Goal: Transaction & Acquisition: Download file/media

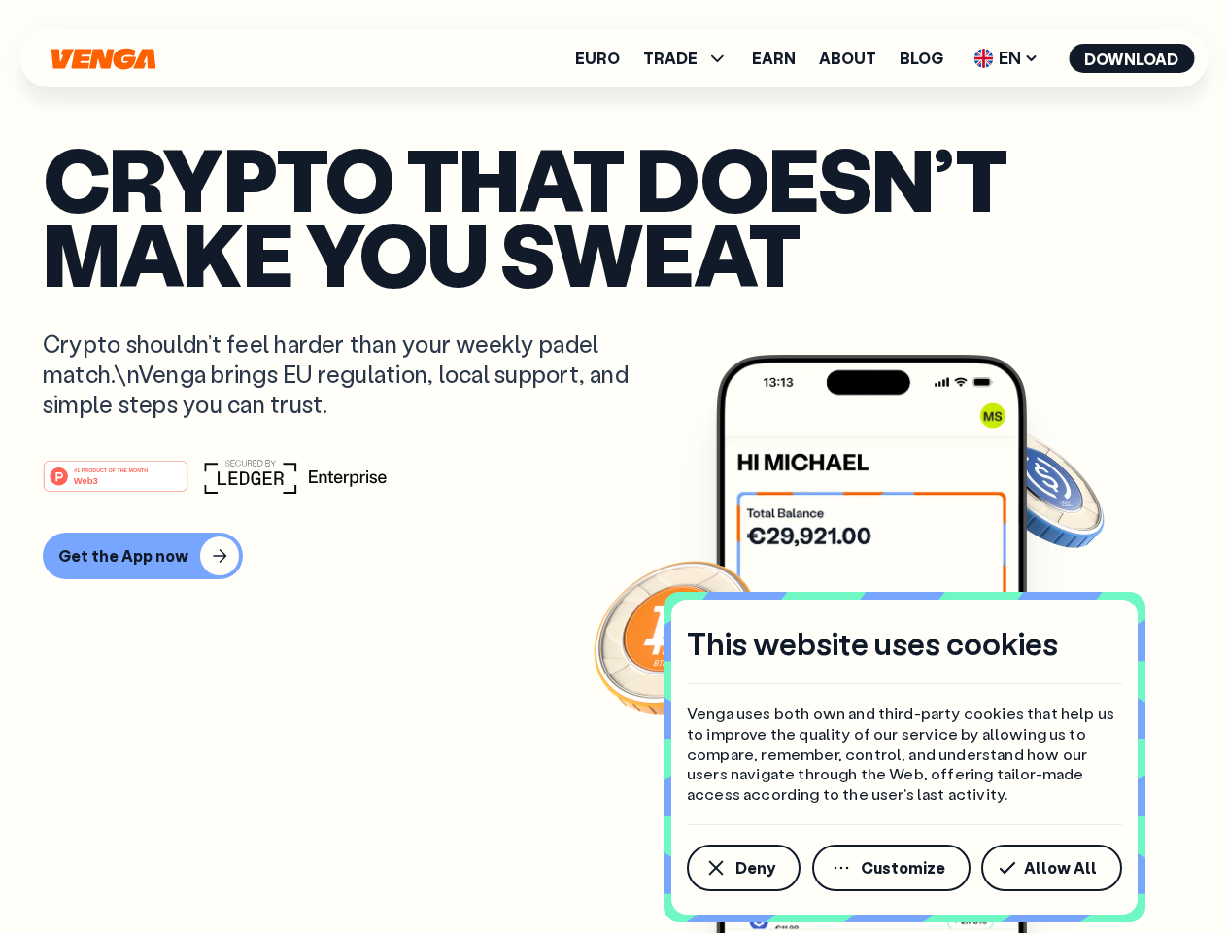
click at [613, 466] on div "#1 PRODUCT OF THE MONTH Web3" at bounding box center [613, 475] width 1141 height 35
click at [742, 867] on span "Deny" at bounding box center [755, 868] width 40 height 16
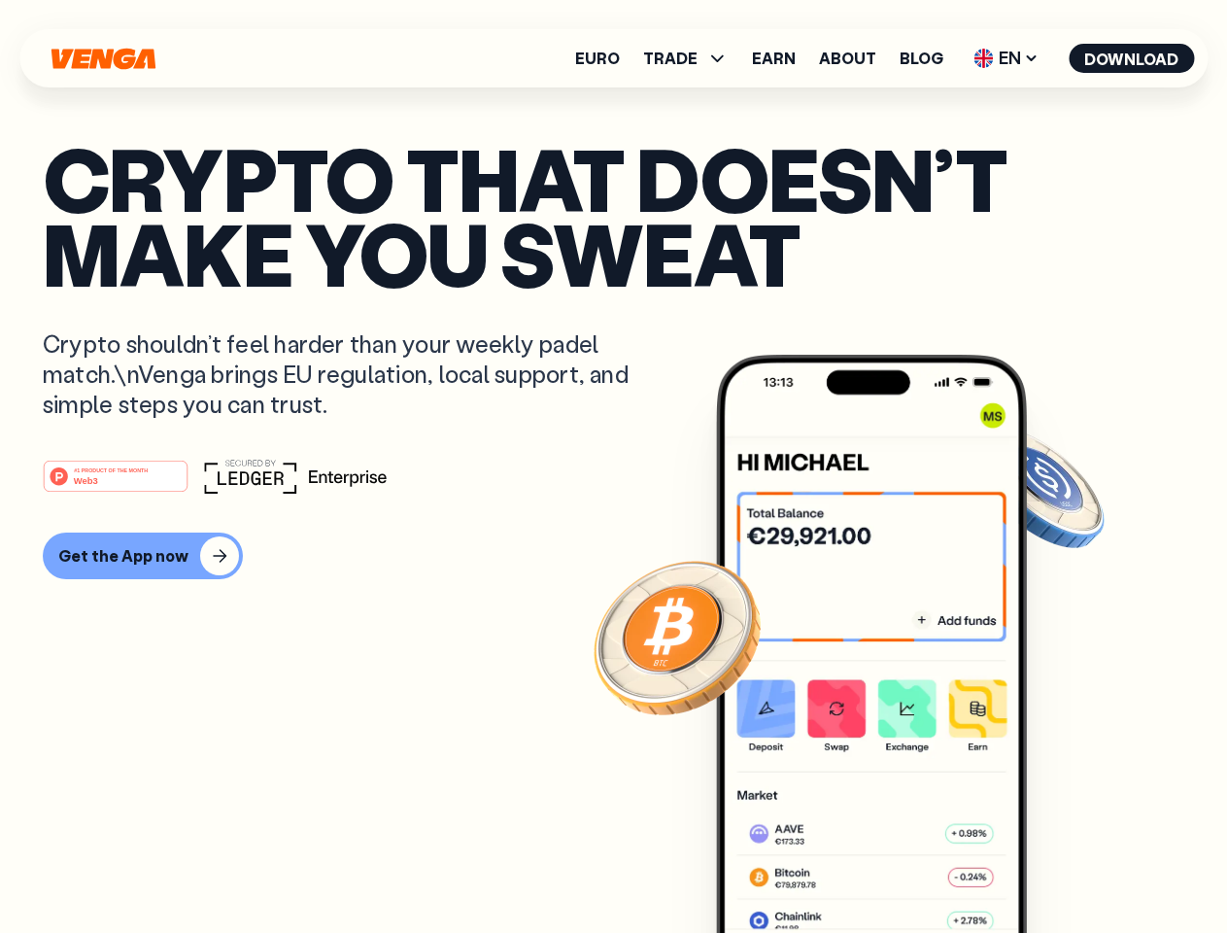
click at [893, 867] on img at bounding box center [871, 680] width 311 height 651
click at [1055, 867] on article "Crypto that doesn’t make you sweat Crypto shouldn’t feel harder than your weekl…" at bounding box center [613, 505] width 1141 height 729
click at [692, 58] on span "TRADE" at bounding box center [670, 59] width 54 height 16
click at [1006, 58] on span "EN" at bounding box center [1006, 58] width 79 height 31
click at [1132, 58] on button "Download" at bounding box center [1131, 58] width 125 height 29
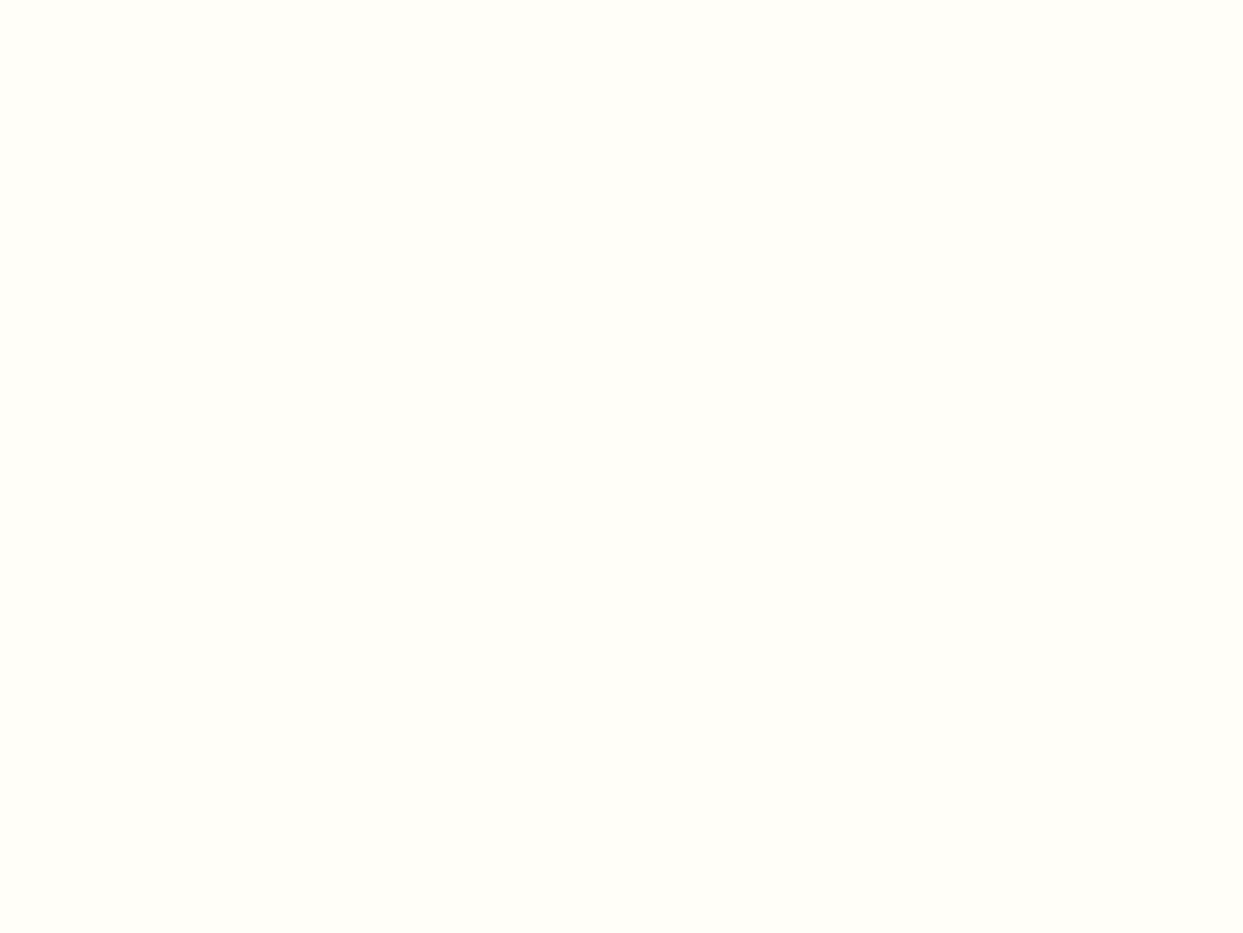
click at [613, 0] on html "This website uses cookies Venga uses both own and third-party cookies that help…" at bounding box center [621, 0] width 1243 height 0
click at [140, 0] on html "This website uses cookies Venga uses both own and third-party cookies that help…" at bounding box center [621, 0] width 1243 height 0
click at [119, 0] on html "This website uses cookies Venga uses both own and third-party cookies that help…" at bounding box center [621, 0] width 1243 height 0
